Goal: Transaction & Acquisition: Purchase product/service

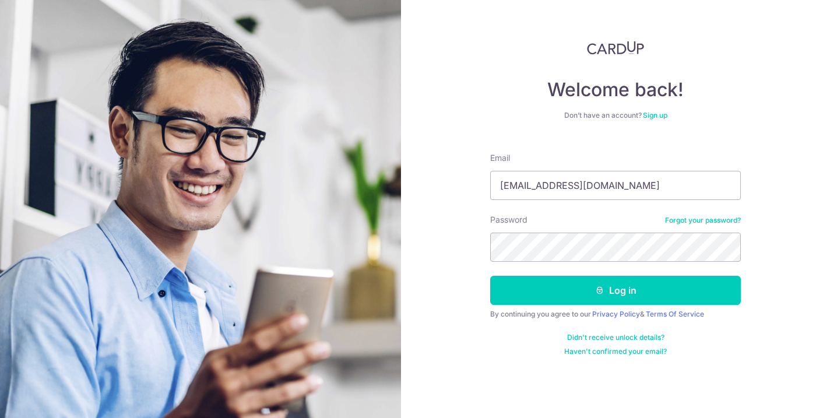
type input "[EMAIL_ADDRESS][DOMAIN_NAME]"
click at [615, 290] on button "Log in" at bounding box center [615, 290] width 251 height 29
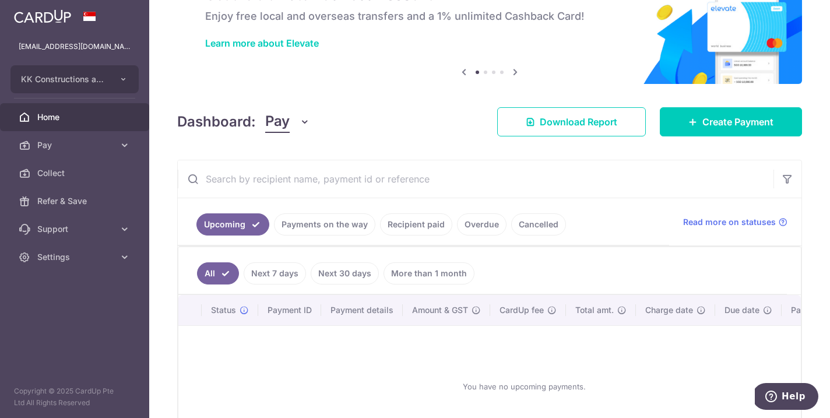
scroll to position [69, 0]
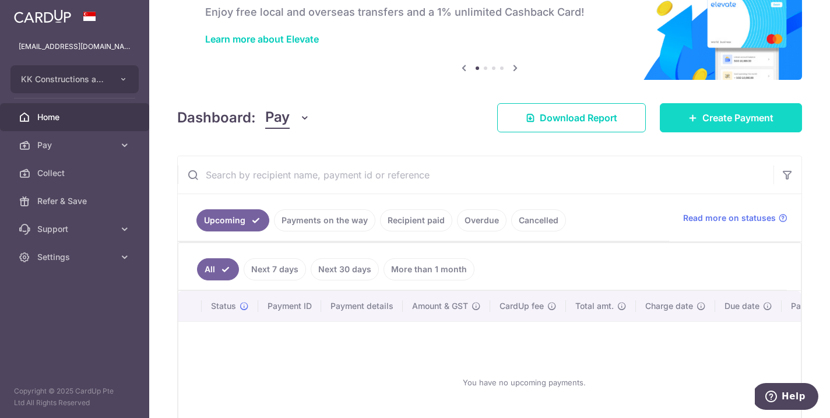
click at [706, 108] on link "Create Payment" at bounding box center [730, 117] width 142 height 29
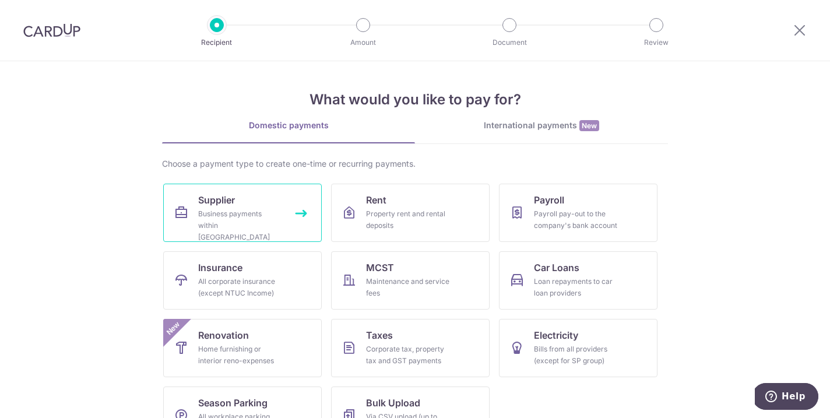
click at [259, 224] on div "Business payments within [GEOGRAPHIC_DATA]" at bounding box center [240, 225] width 84 height 35
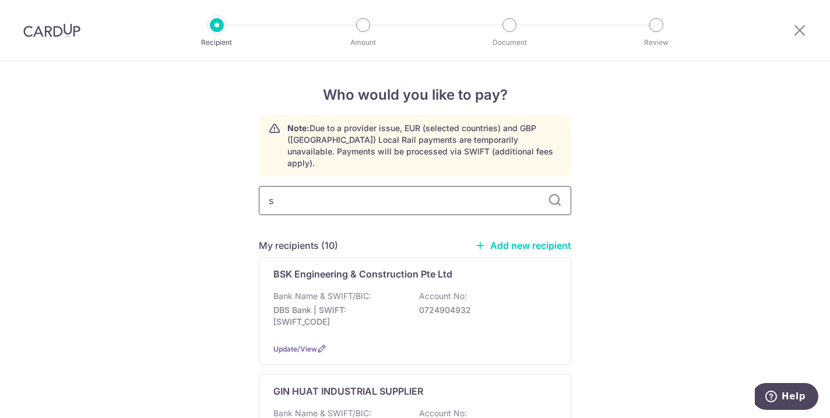
type input "sp"
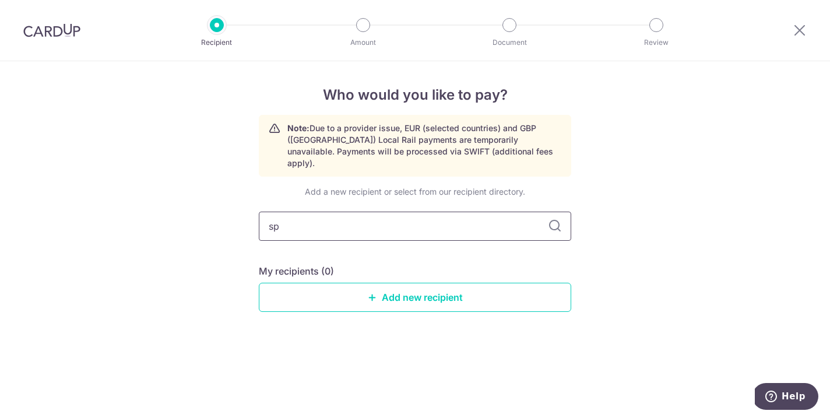
click at [358, 211] on input "sp" at bounding box center [415, 225] width 312 height 29
click at [357, 211] on input "sp" at bounding box center [415, 225] width 312 height 29
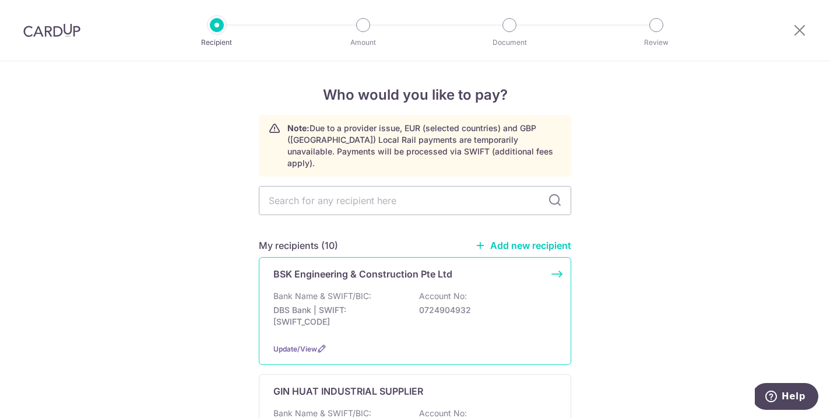
click at [409, 290] on div "Bank Name & SWIFT/BIC: DBS Bank | SWIFT: DBSSSGSGXXX Account No: 0724904932" at bounding box center [414, 311] width 283 height 43
click at [532, 239] on link "Add new recipient" at bounding box center [523, 245] width 96 height 12
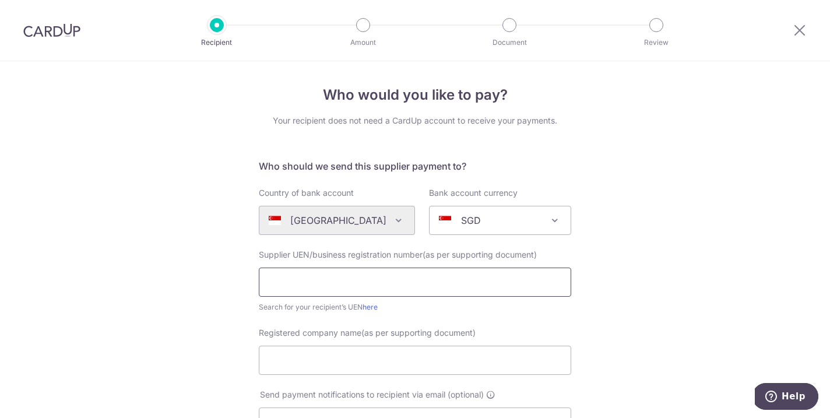
paste input "202504075R"
type input "202504075R"
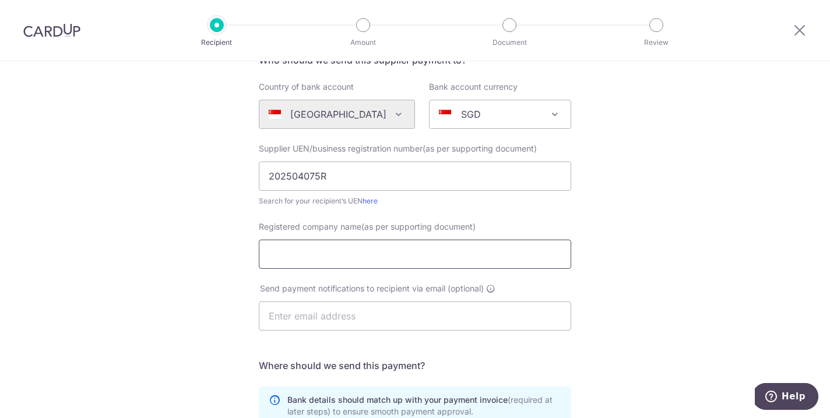
scroll to position [107, 0]
type input "S P ENGINEERING S PTE LTD"
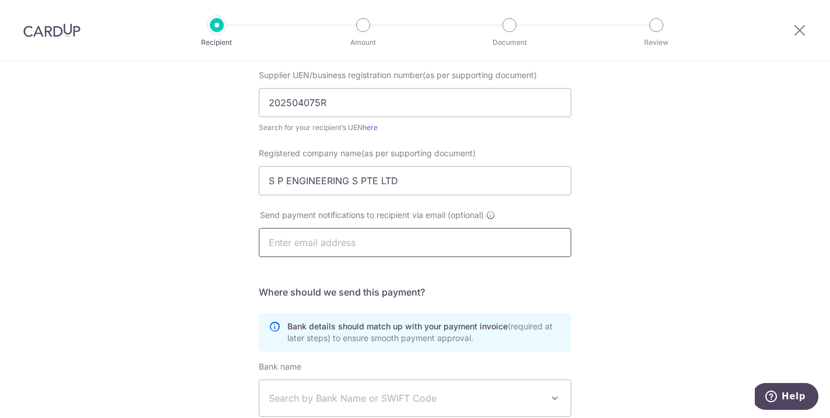
scroll to position [225, 0]
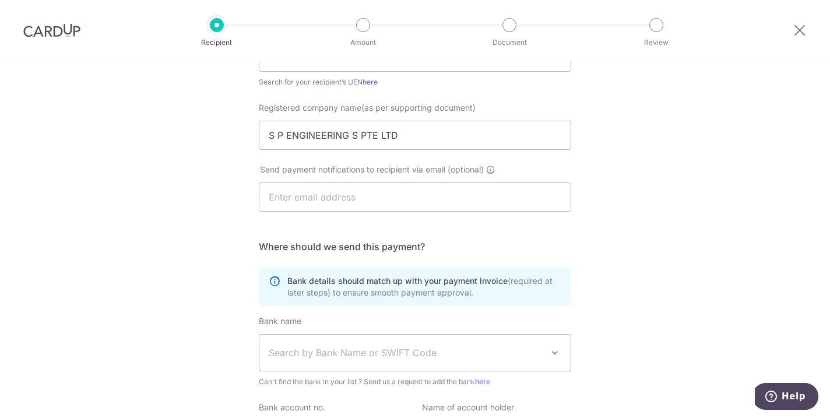
click at [199, 247] on div "Who would you like to pay? Your recipient does not need a CardUp account to rec…" at bounding box center [415, 189] width 830 height 706
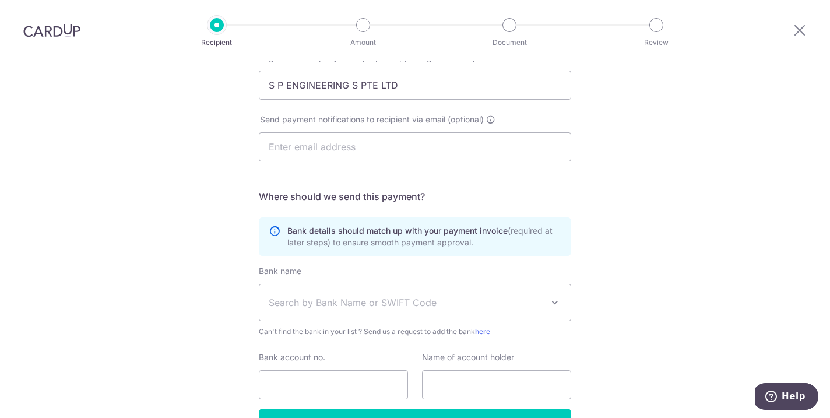
scroll to position [298, 0]
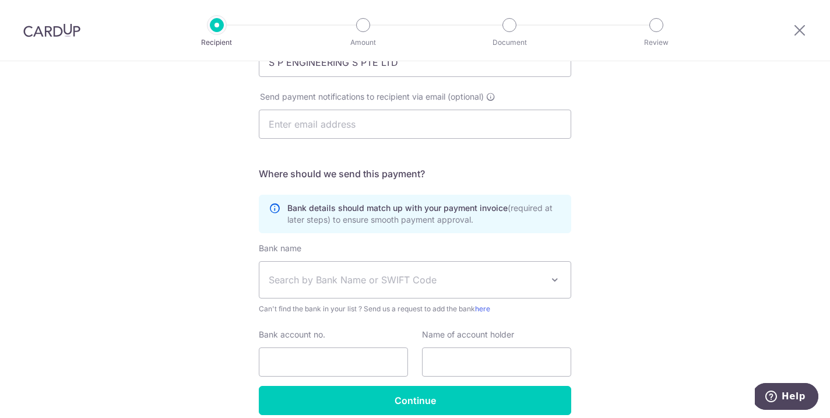
click at [371, 275] on span "Search by Bank Name or SWIFT Code" at bounding box center [406, 280] width 274 height 14
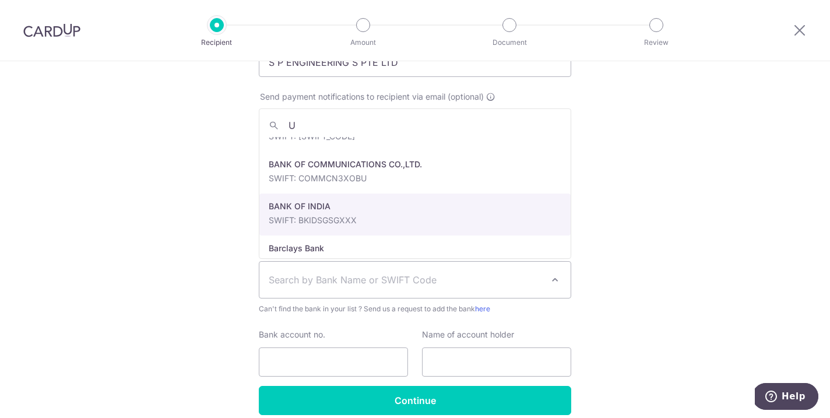
scroll to position [0, 0]
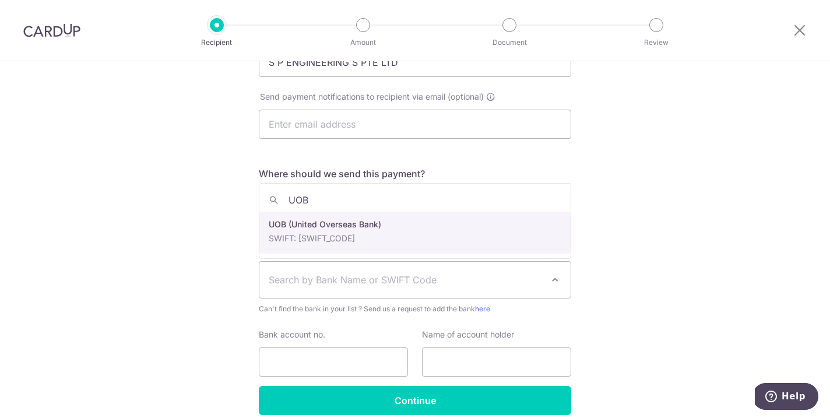
type input "UOB"
select select "18"
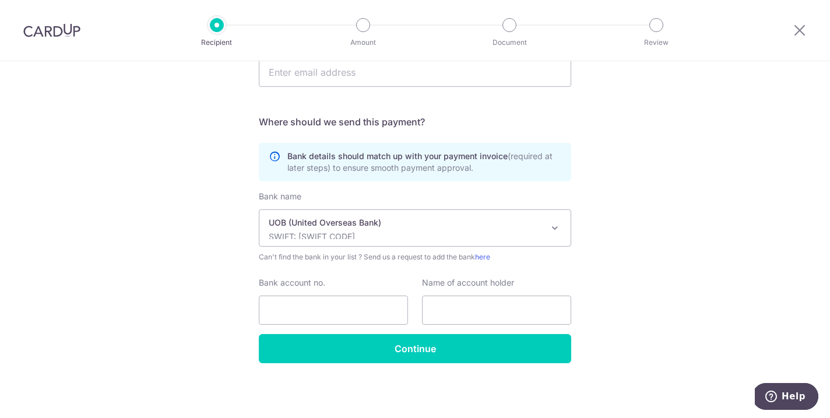
scroll to position [350, 0]
click at [383, 313] on input "Bank account no." at bounding box center [333, 309] width 149 height 29
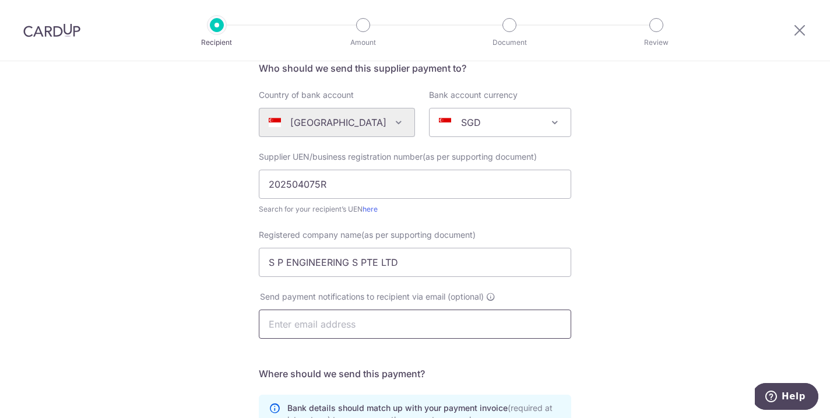
scroll to position [114, 0]
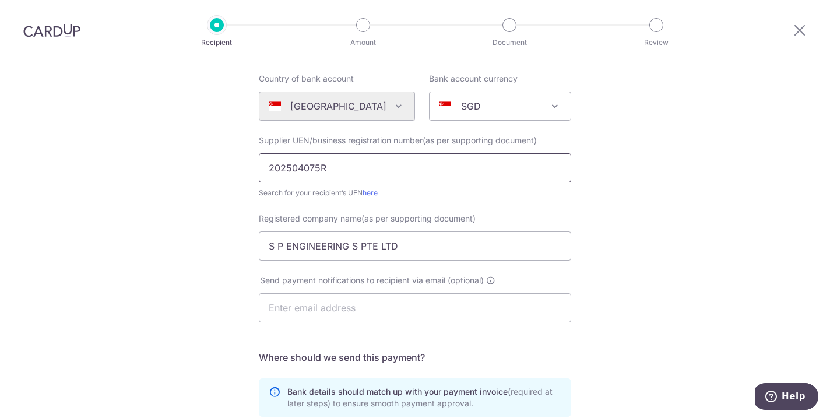
type input "S P ENGINEERING S PTE LTD"
drag, startPoint x: 337, startPoint y: 170, endPoint x: 284, endPoint y: 164, distance: 53.3
click at [252, 161] on div "Supplier UEN/business registration number(as per supporting document) 202504075…" at bounding box center [415, 167] width 326 height 64
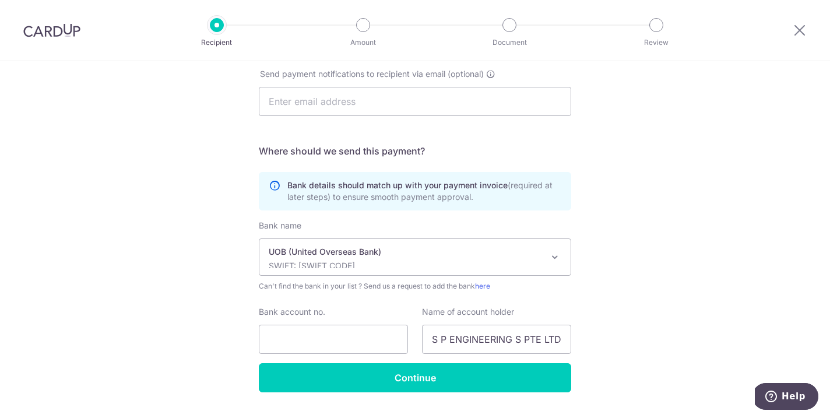
scroll to position [338, 0]
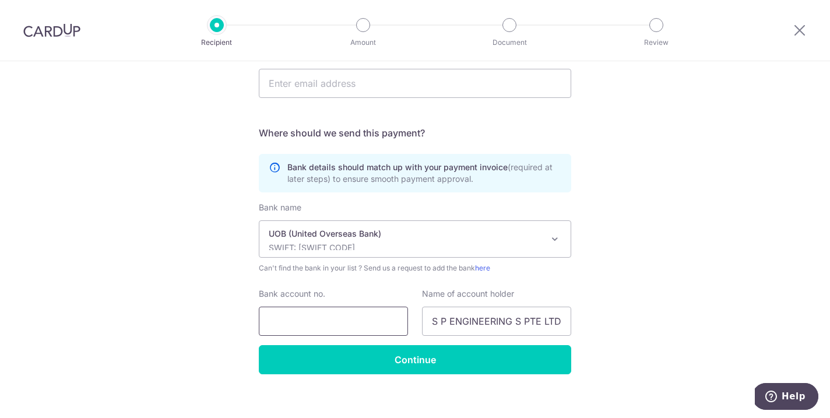
click at [333, 316] on input "Bank account no." at bounding box center [333, 320] width 149 height 29
paste input "202504075R"
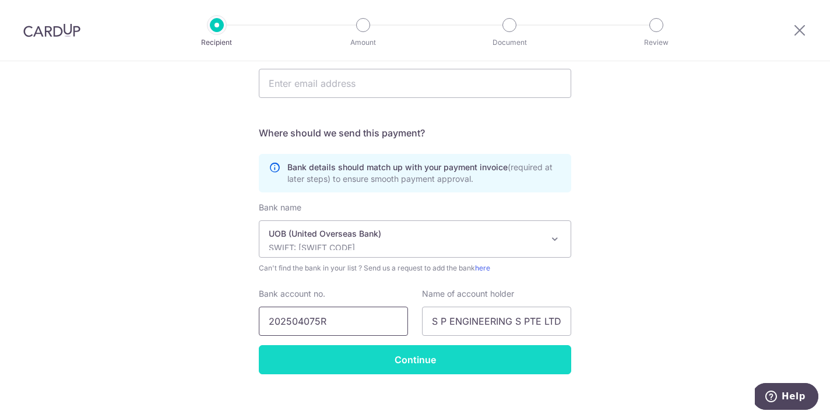
type input "202504075R"
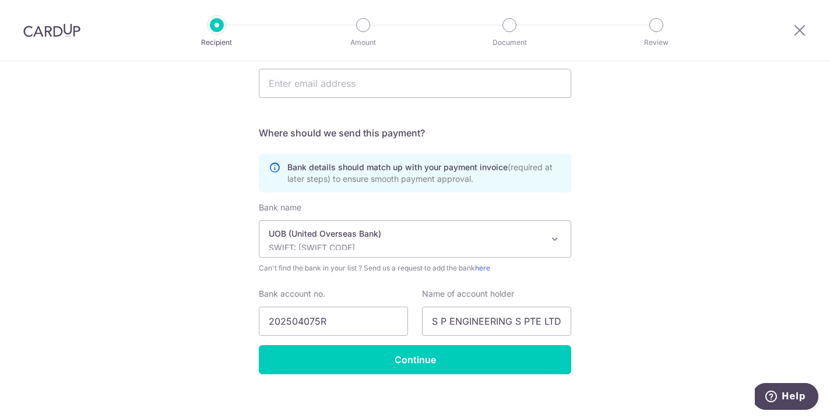
click at [376, 361] on input "Continue" at bounding box center [415, 359] width 312 height 29
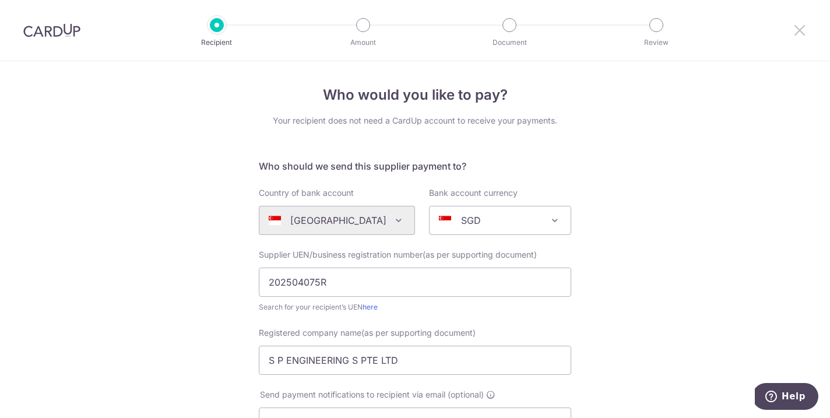
click at [804, 29] on icon at bounding box center [799, 30] width 14 height 15
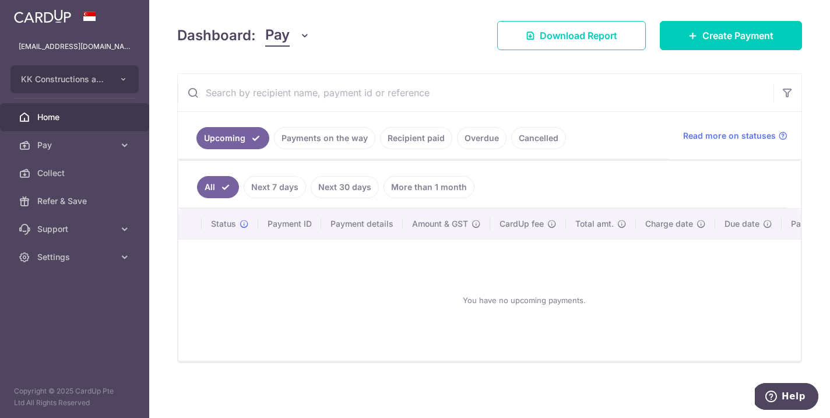
scroll to position [137, 0]
click at [711, 38] on span "Create Payment" at bounding box center [737, 36] width 71 height 14
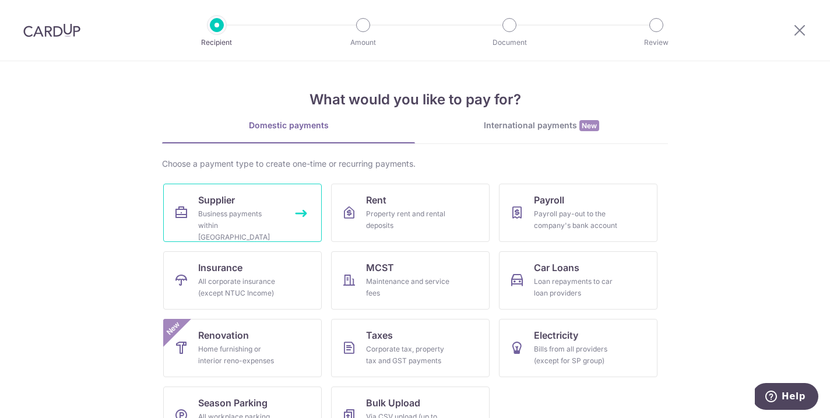
click at [242, 215] on div "Business payments within Singapore" at bounding box center [240, 225] width 84 height 35
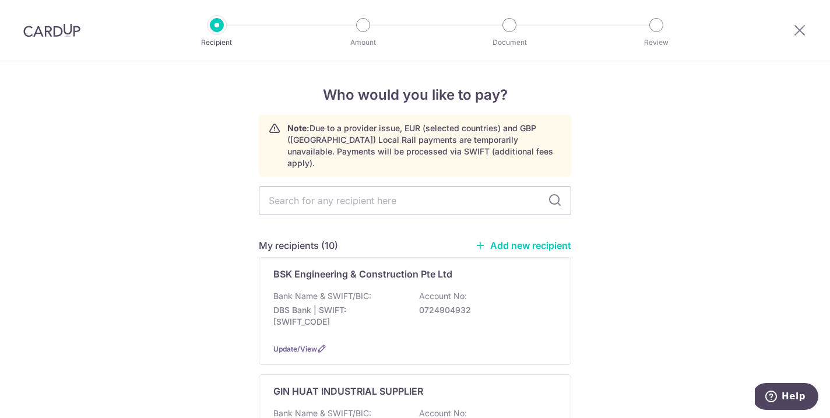
click at [527, 239] on link "Add new recipient" at bounding box center [523, 245] width 96 height 12
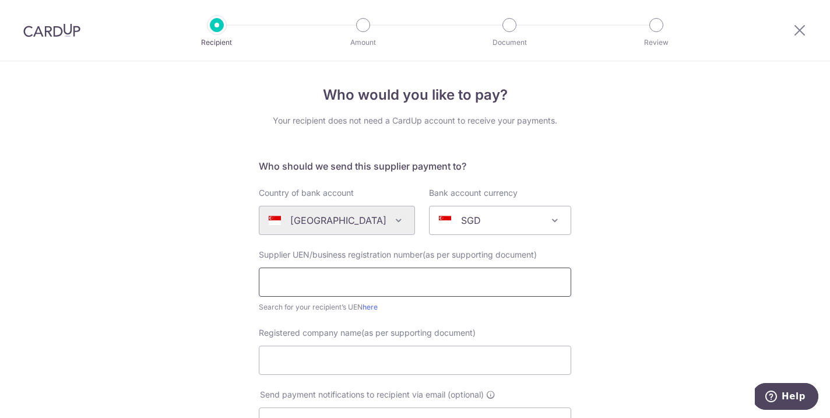
paste input "202504075R"
type input "202504075R"
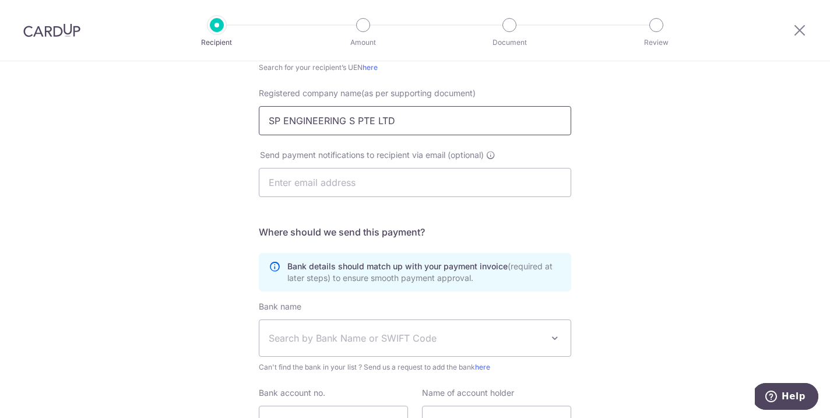
scroll to position [259, 0]
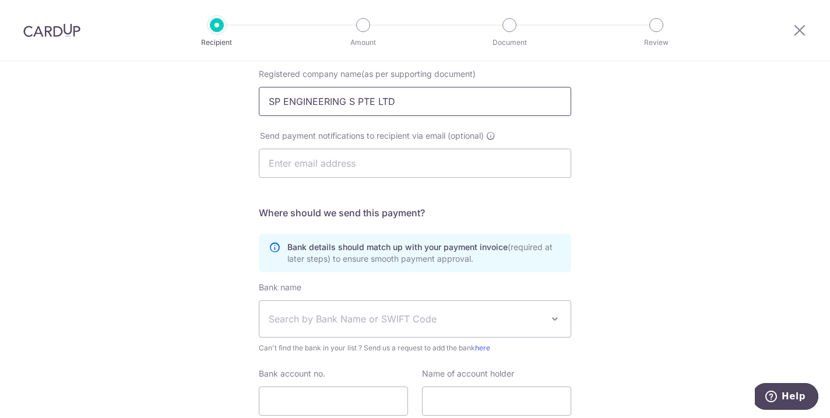
type input "SP ENGINEERING S PTE LTD"
click at [316, 323] on span "Search by Bank Name or SWIFT Code" at bounding box center [406, 319] width 274 height 14
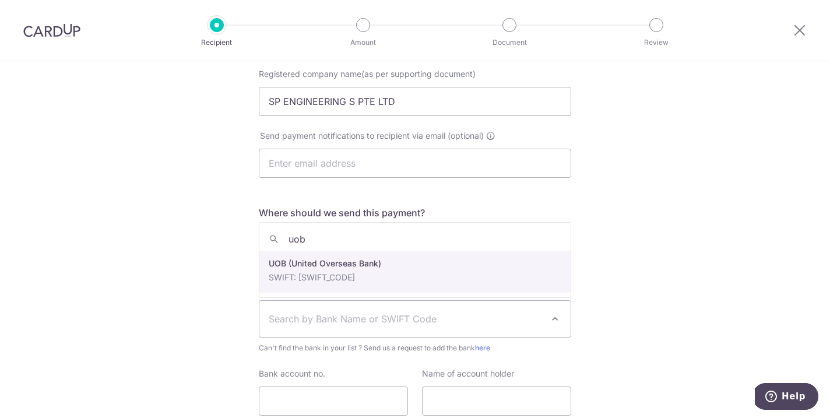
type input "uob"
select select "18"
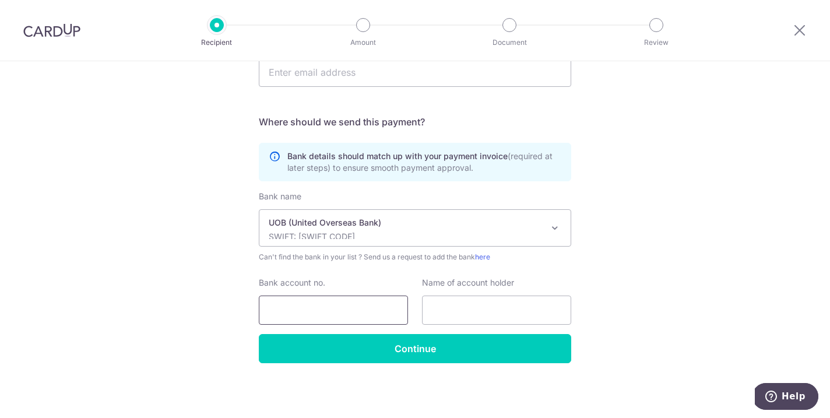
scroll to position [350, 0]
click at [348, 312] on input "Bank account no." at bounding box center [333, 309] width 149 height 29
type input "7453002830"
drag, startPoint x: 450, startPoint y: 12, endPoint x: 522, endPoint y: 77, distance: 96.9
click at [522, 77] on div "Recipient Amount Document Review Who would you like to pay? Your recipient does…" at bounding box center [415, 209] width 830 height 418
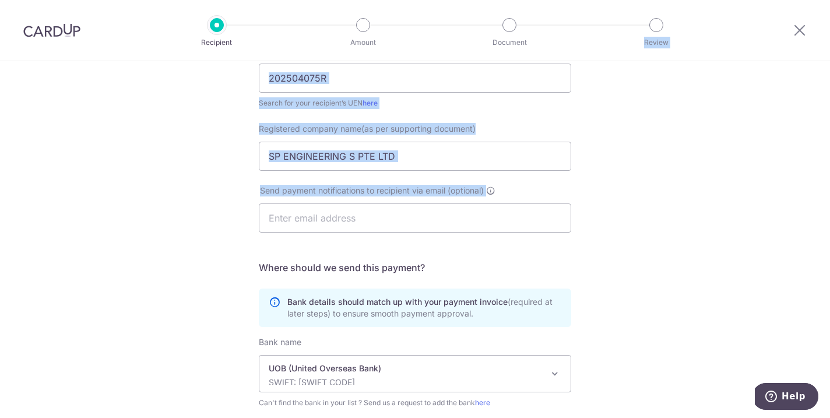
scroll to position [199, 0]
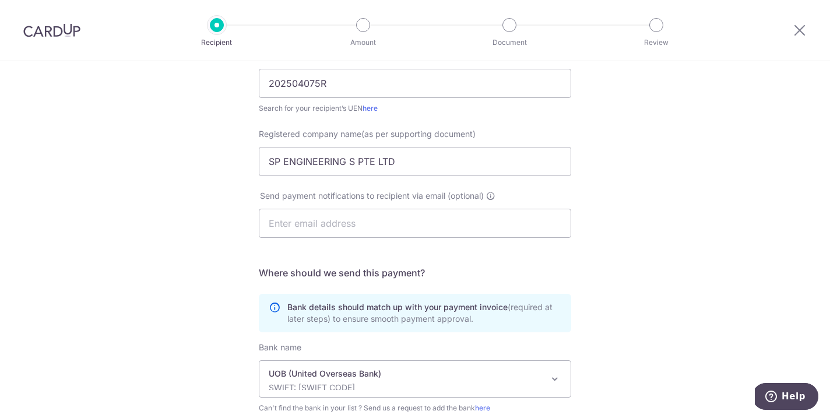
click at [418, 177] on div "Registered company name(as per supporting document) SP ENGINEERING S PTE LTD" at bounding box center [415, 159] width 326 height 62
drag, startPoint x: 405, startPoint y: 160, endPoint x: 225, endPoint y: 160, distance: 180.0
click at [225, 160] on div "Who would you like to pay? Your recipient does not need a CardUp account to rec…" at bounding box center [415, 216] width 830 height 706
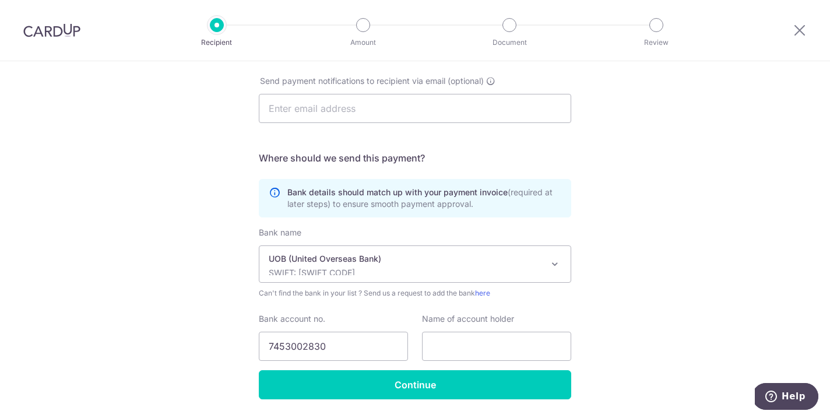
scroll to position [336, 0]
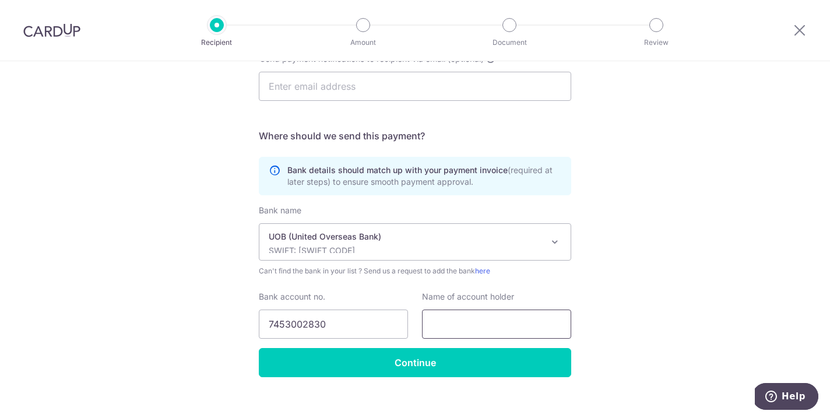
click at [505, 326] on input "text" at bounding box center [496, 323] width 149 height 29
paste input "SP ENGINEERING S PTE LTD"
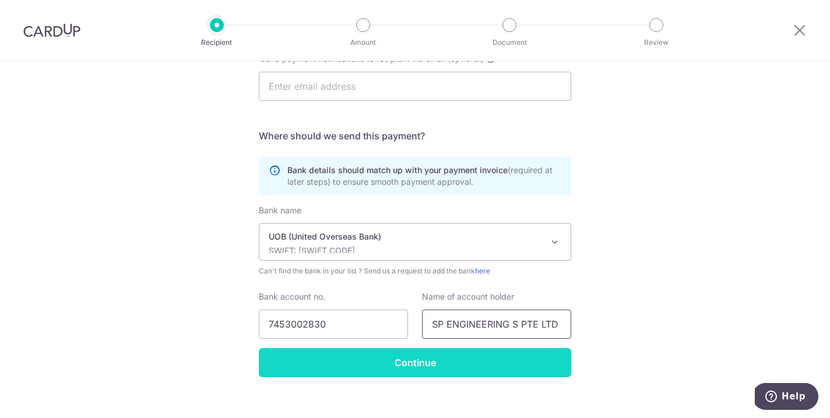
type input "SP ENGINEERING S PTE LTD"
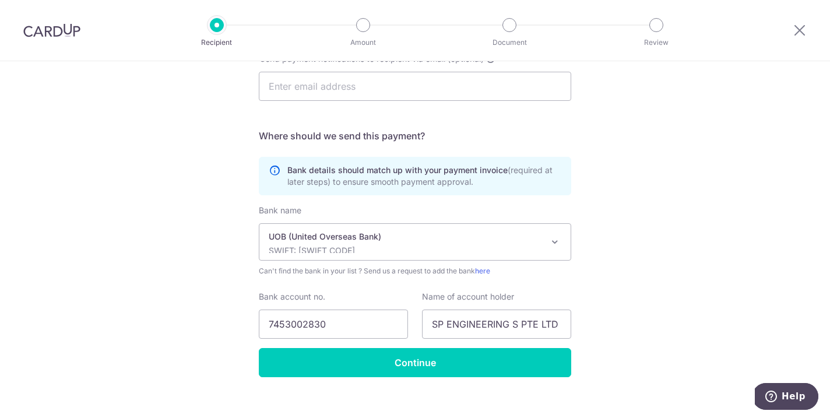
click at [417, 362] on input "Continue" at bounding box center [415, 362] width 312 height 29
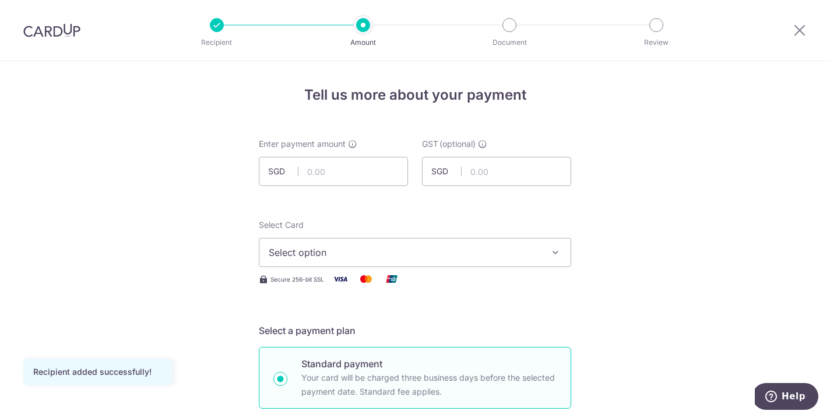
scroll to position [41, 0]
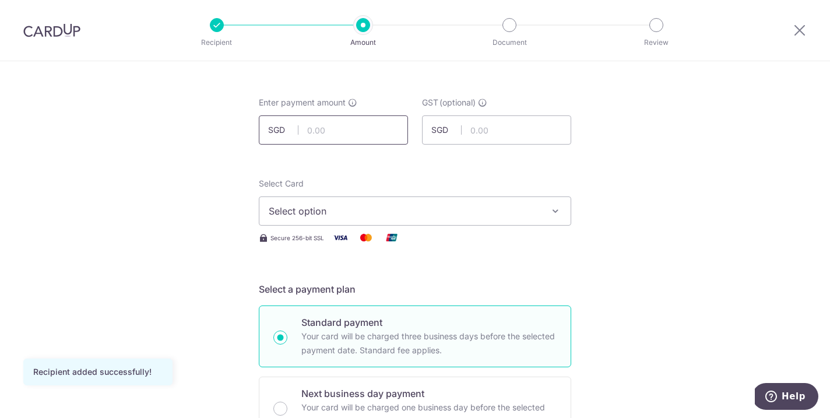
click at [355, 139] on input "text" at bounding box center [333, 129] width 149 height 29
type input "7,572.00"
click at [387, 215] on span "Select option" at bounding box center [404, 211] width 271 height 14
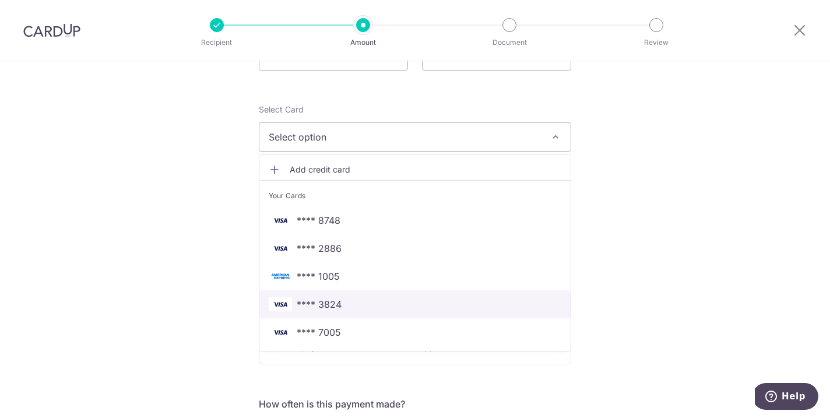
click at [387, 305] on span "**** 3824" at bounding box center [415, 304] width 292 height 14
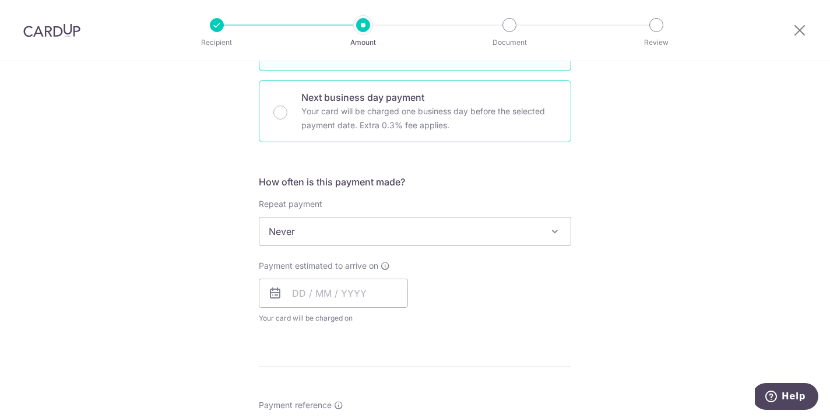
scroll to position [340, 0]
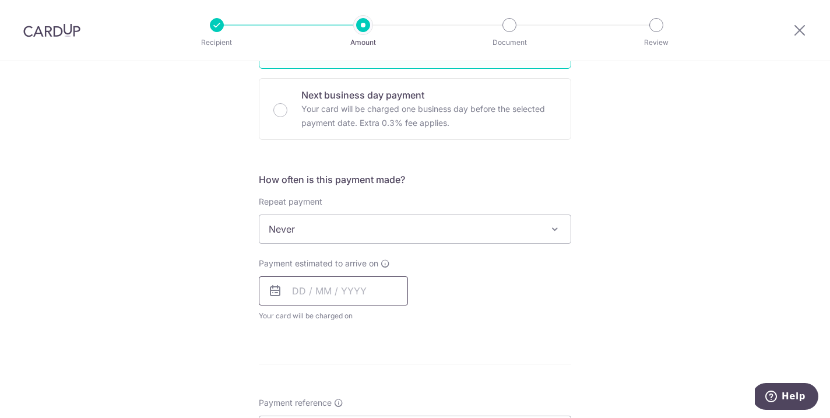
click at [368, 282] on input "text" at bounding box center [333, 290] width 149 height 29
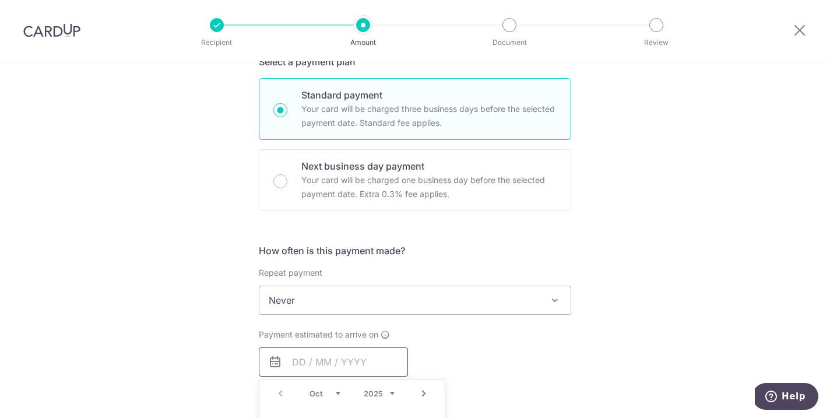
scroll to position [266, 0]
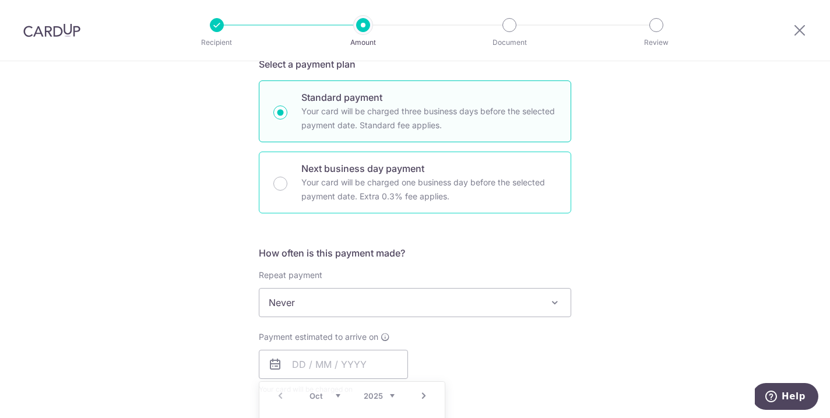
click at [388, 186] on p "Your card will be charged one business day before the selected payment date. Ex…" at bounding box center [428, 189] width 255 height 28
click at [287, 186] on input "Next business day payment Your card will be charged one business day before the…" at bounding box center [280, 184] width 14 height 14
radio input "false"
radio input "true"
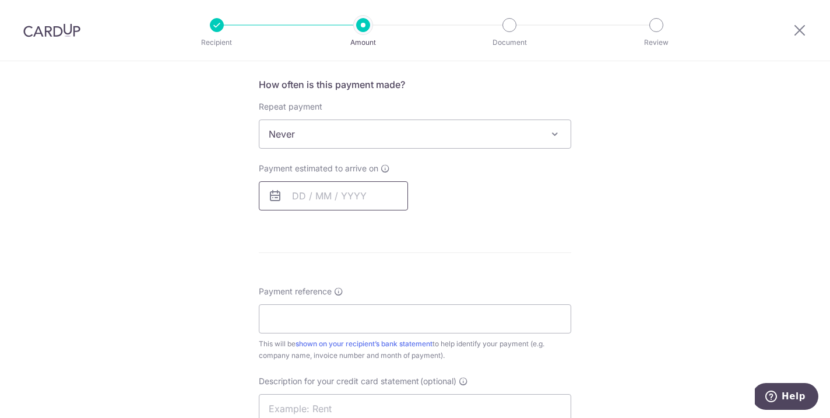
scroll to position [454, 0]
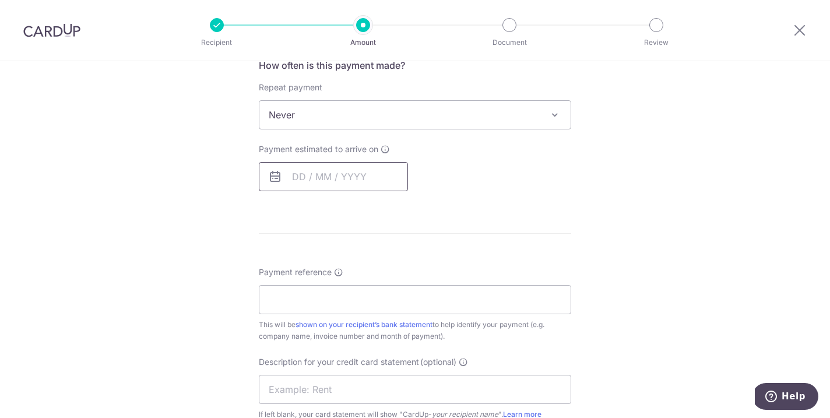
click at [392, 172] on input "text" at bounding box center [333, 176] width 149 height 29
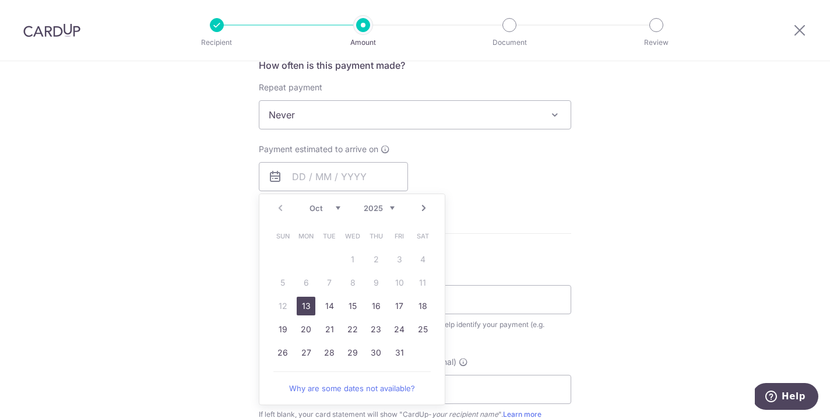
click at [307, 305] on link "13" at bounding box center [306, 306] width 19 height 19
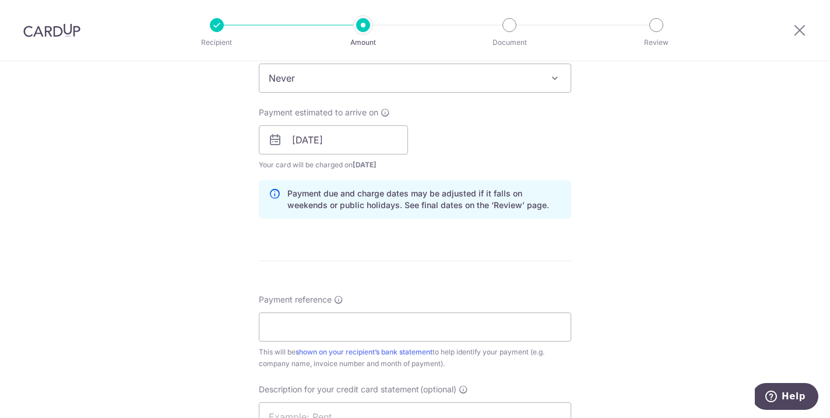
scroll to position [490, 0]
click at [302, 143] on input "13/10/2025" at bounding box center [333, 140] width 149 height 29
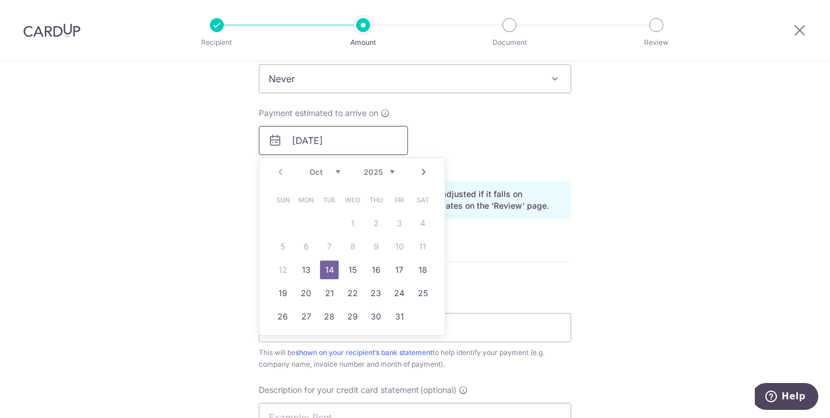
type input "14/10/2025"
click at [182, 246] on div "Tell us more about your payment Enter payment amount SGD 7,572.00 7572.00 GST (…" at bounding box center [415, 189] width 830 height 1236
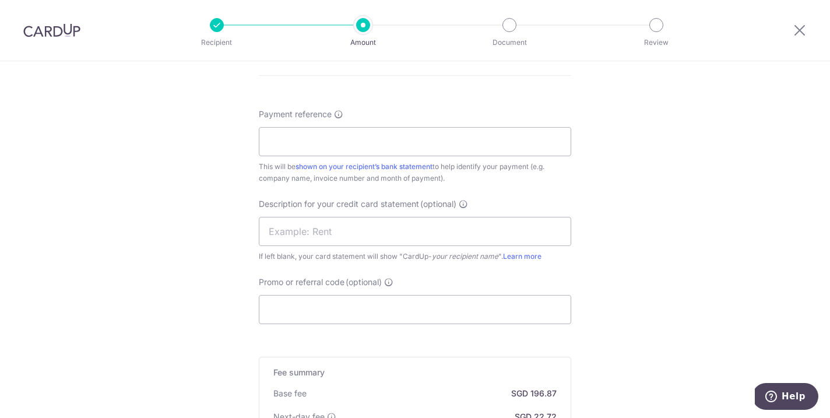
scroll to position [675, 0]
click at [312, 142] on input "Payment reference" at bounding box center [415, 142] width 312 height 29
click at [324, 300] on input "Promo or referral code (optional)" at bounding box center [415, 310] width 312 height 29
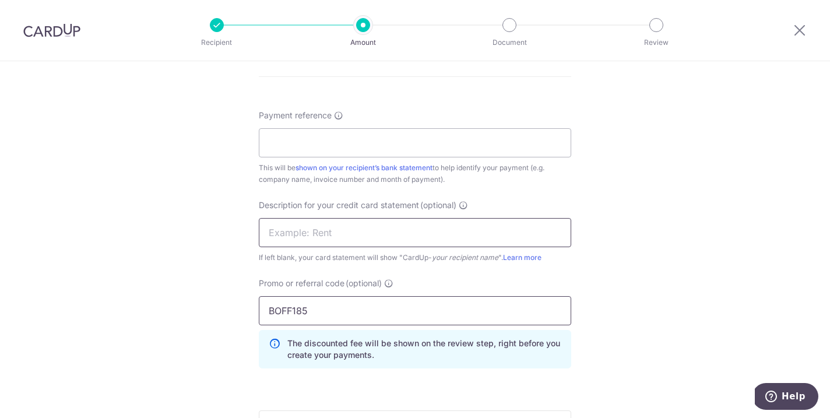
type input "BOFF185"
click at [329, 238] on input "text" at bounding box center [415, 232] width 312 height 29
click at [311, 149] on input "Payment reference" at bounding box center [415, 142] width 312 height 29
paste input "SP/Fab-KK/Invoice/2025/002"
click at [380, 144] on input "SP/Fab-KK/Invoice/2025/002" at bounding box center [415, 142] width 312 height 29
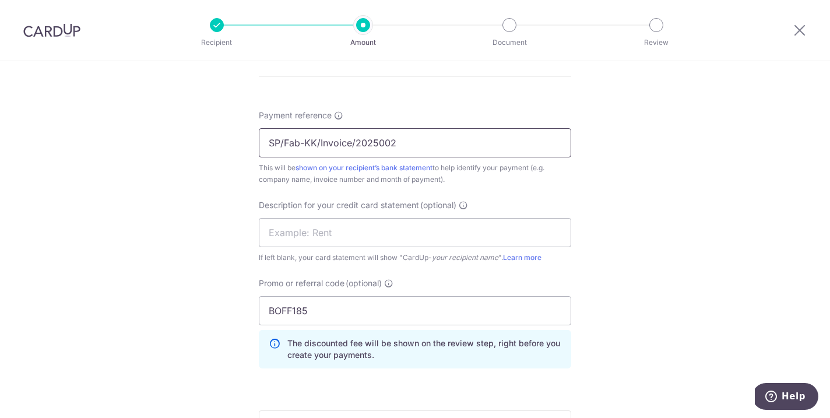
click at [357, 144] on input "SP/Fab-KK/Invoice/2025002" at bounding box center [415, 142] width 312 height 29
click at [320, 142] on input "SP/Fab-KK/Invoice2025002" at bounding box center [415, 142] width 312 height 29
click at [304, 144] on input "SP/Fab-KKInvoice2025002" at bounding box center [415, 142] width 312 height 29
click at [284, 142] on input "SP/FabKKInvoice2025002" at bounding box center [415, 142] width 312 height 29
click at [419, 139] on input "SPFabKKInvoice2025002" at bounding box center [415, 142] width 312 height 29
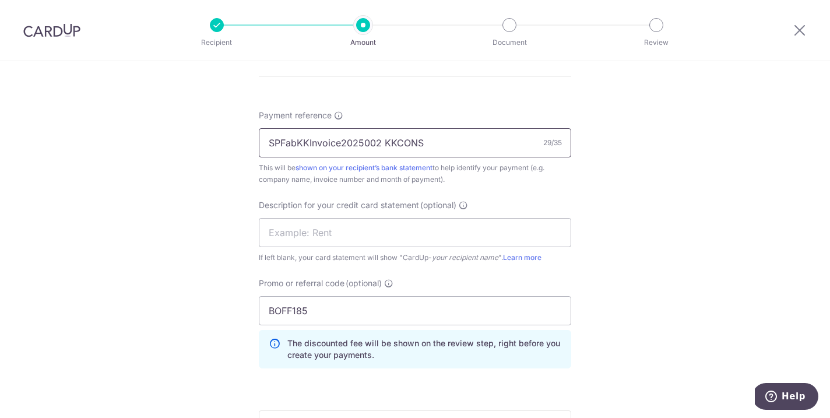
drag, startPoint x: 340, startPoint y: 142, endPoint x: 236, endPoint y: 137, distance: 103.8
click at [235, 137] on div "Tell us more about your payment Enter payment amount SGD 7,572.00 7572.00 GST (…" at bounding box center [415, 31] width 830 height 1289
click at [393, 146] on input "2025002 KKCONS" at bounding box center [415, 142] width 312 height 29
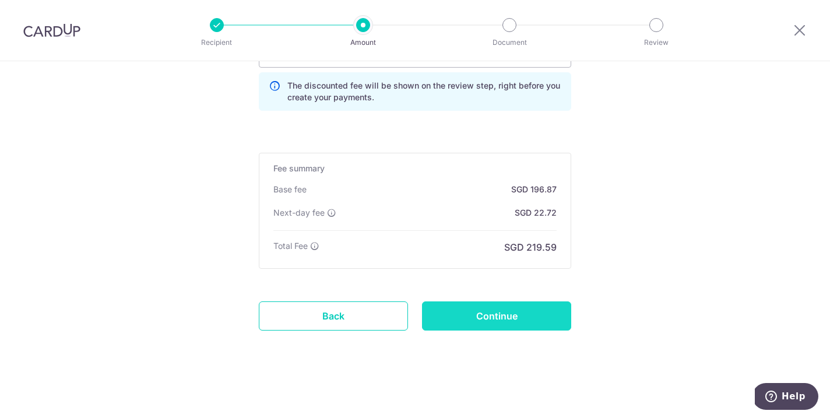
scroll to position [932, 0]
type input "2025002 KKCONS 7572"
click at [492, 312] on input "Continue" at bounding box center [496, 315] width 149 height 29
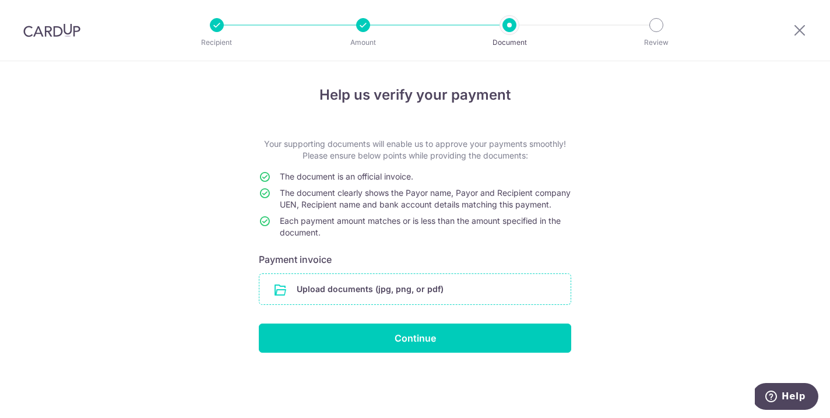
scroll to position [1, 0]
click at [410, 299] on input "file" at bounding box center [414, 289] width 311 height 30
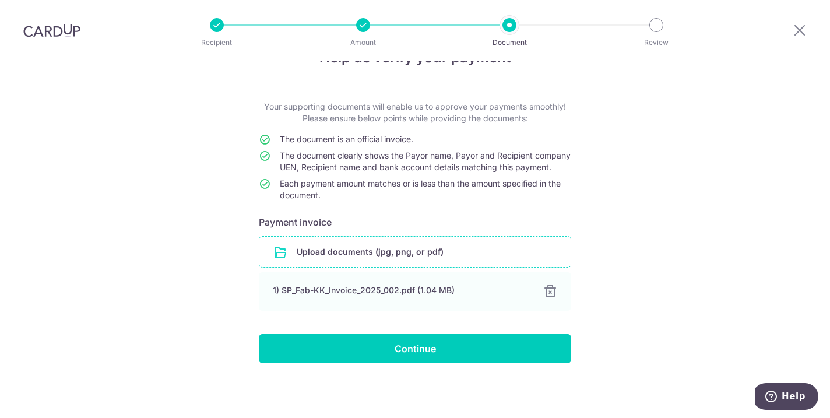
scroll to position [49, 0]
click at [424, 352] on input "Continue" at bounding box center [415, 348] width 312 height 29
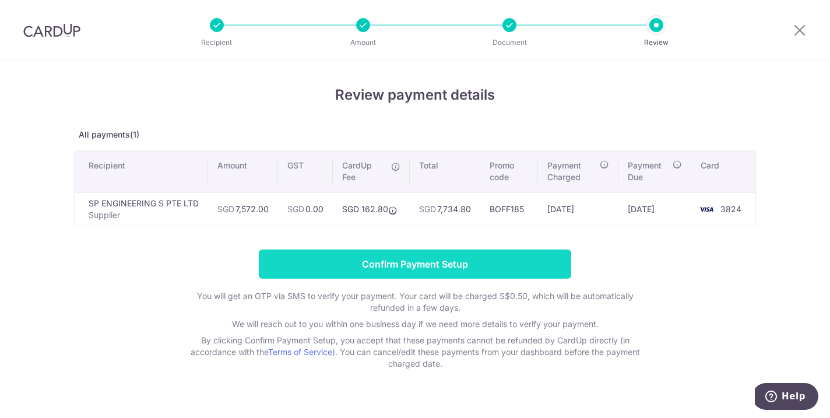
click at [401, 267] on input "Confirm Payment Setup" at bounding box center [415, 263] width 312 height 29
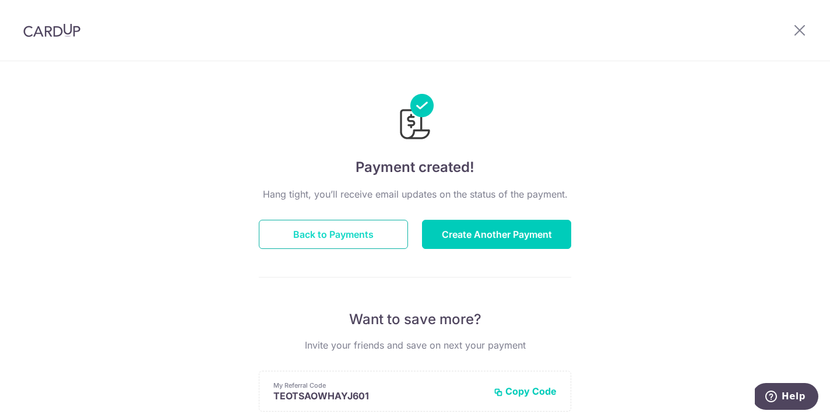
click at [336, 235] on button "Back to Payments" at bounding box center [333, 234] width 149 height 29
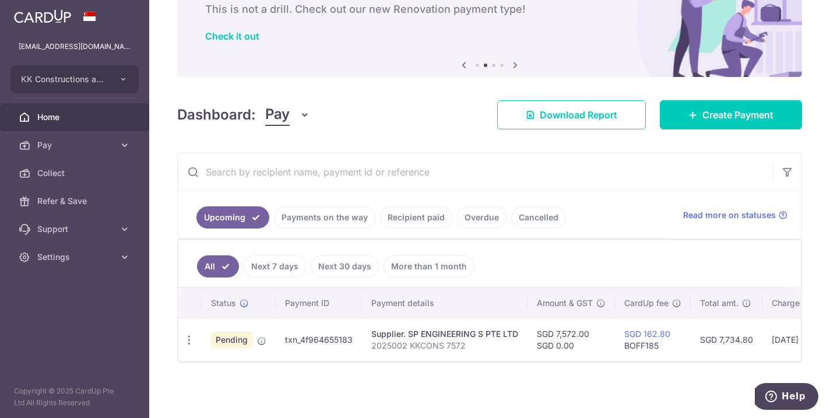
scroll to position [72, 0]
click at [107, 263] on link "Settings" at bounding box center [74, 257] width 149 height 28
click at [33, 312] on link "Logout" at bounding box center [74, 313] width 149 height 28
